Goal: Task Accomplishment & Management: Manage account settings

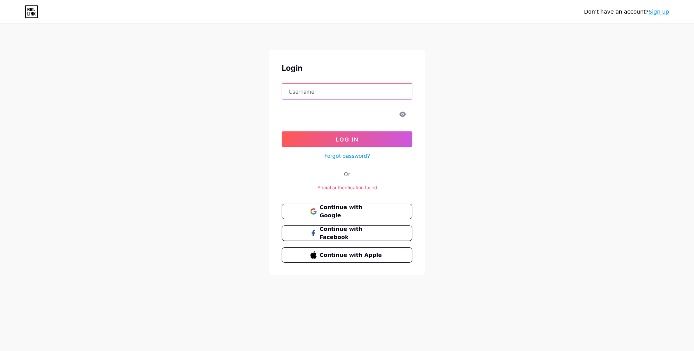
click at [361, 91] on input "text" at bounding box center [347, 92] width 130 height 16
type input "[EMAIL_ADDRESS][DOMAIN_NAME]"
click at [354, 152] on link "Forgot password?" at bounding box center [346, 156] width 45 height 8
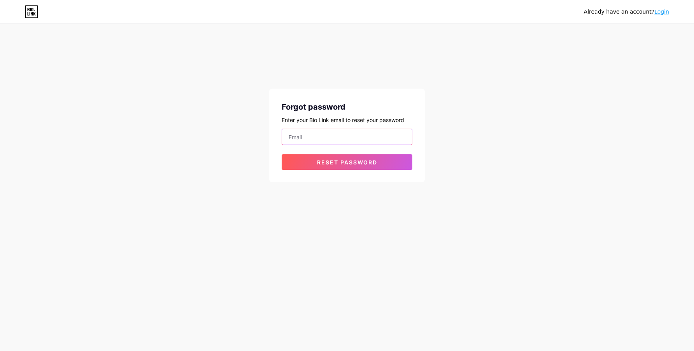
click at [332, 139] on input "email" at bounding box center [347, 137] width 130 height 16
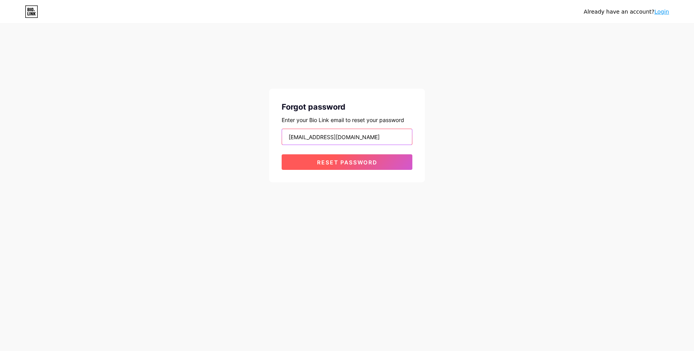
type input "[EMAIL_ADDRESS][DOMAIN_NAME]"
click at [327, 163] on span "Reset password" at bounding box center [347, 162] width 60 height 7
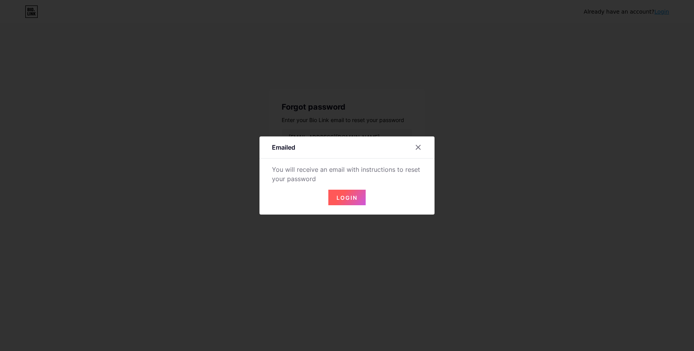
click at [347, 195] on span "Login" at bounding box center [346, 197] width 21 height 7
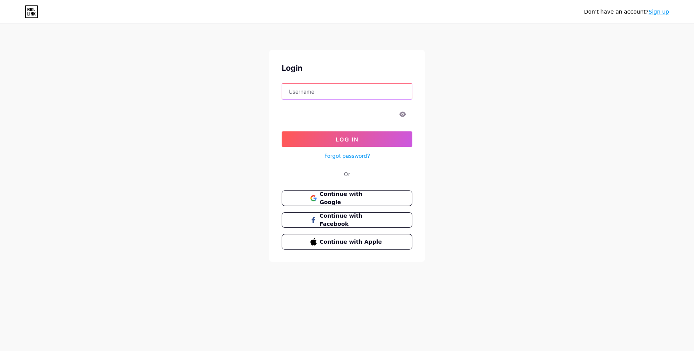
click at [310, 86] on input "text" at bounding box center [347, 92] width 130 height 16
type input "[EMAIL_ADDRESS][DOMAIN_NAME]"
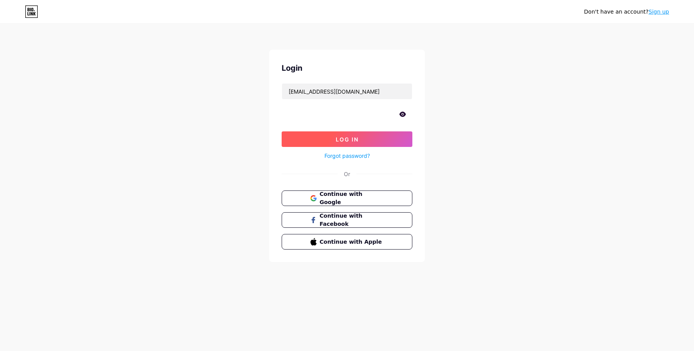
click at [303, 136] on button "Log In" at bounding box center [346, 139] width 131 height 16
